Goal: Information Seeking & Learning: Learn about a topic

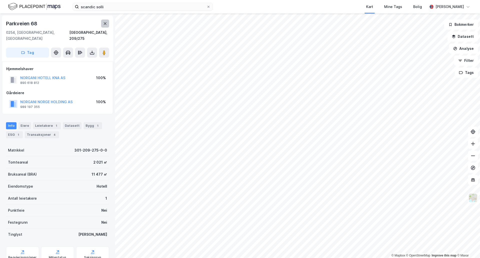
click at [106, 26] on button at bounding box center [105, 24] width 8 height 8
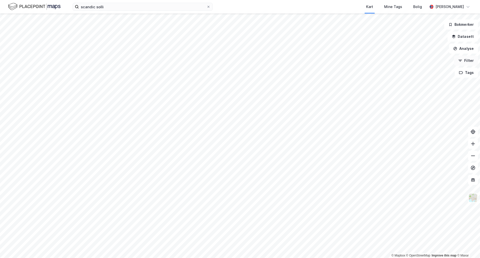
click at [462, 61] on icon "button" at bounding box center [461, 61] width 4 height 4
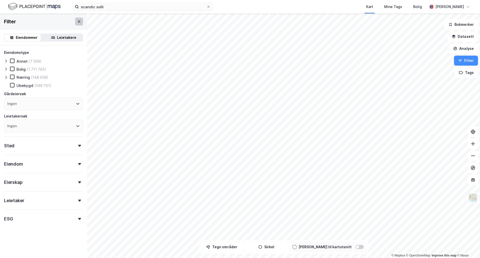
click at [77, 21] on icon at bounding box center [79, 22] width 4 height 4
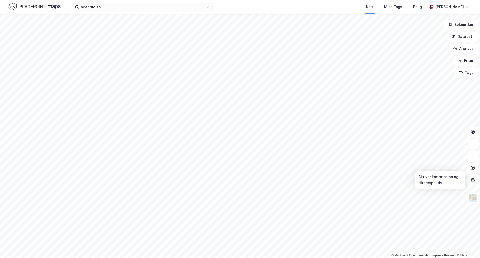
click at [473, 177] on icon at bounding box center [473, 179] width 5 height 5
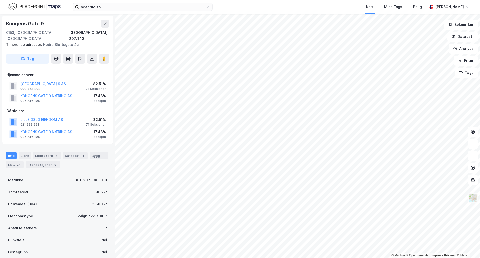
scroll to position [1, 0]
click at [105, 25] on icon at bounding box center [105, 23] width 4 height 4
